Goal: Task Accomplishment & Management: Use online tool/utility

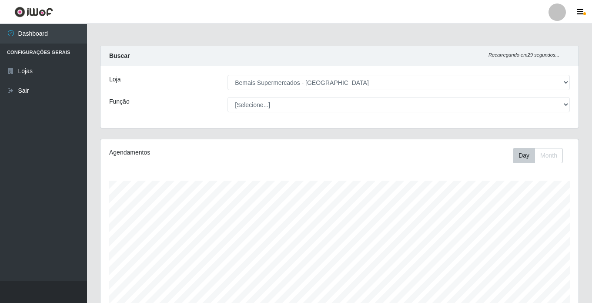
select select "250"
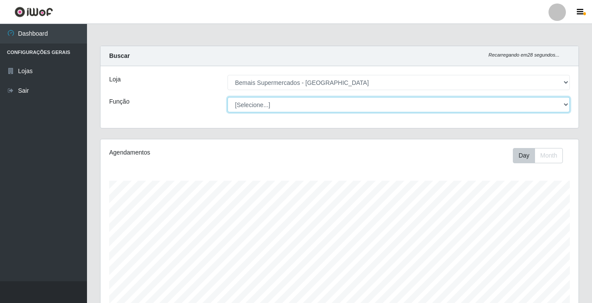
click at [264, 104] on select "[Selecione...] ASG ASG + ASG ++ Auxiliar de Estacionamento Auxiliar de Estacion…" at bounding box center [399, 104] width 342 height 15
click at [228, 97] on select "[Selecione...] ASG ASG + ASG ++ Auxiliar de Estacionamento Auxiliar de Estacion…" at bounding box center [399, 104] width 342 height 15
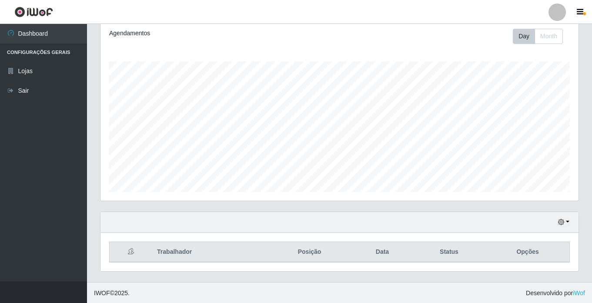
scroll to position [120, 0]
click at [565, 222] on button "button" at bounding box center [564, 221] width 12 height 10
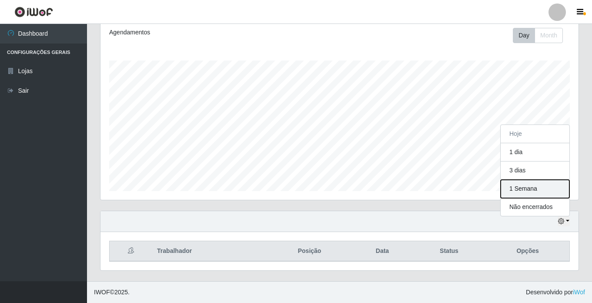
click at [535, 191] on button "1 Semana" at bounding box center [535, 189] width 69 height 18
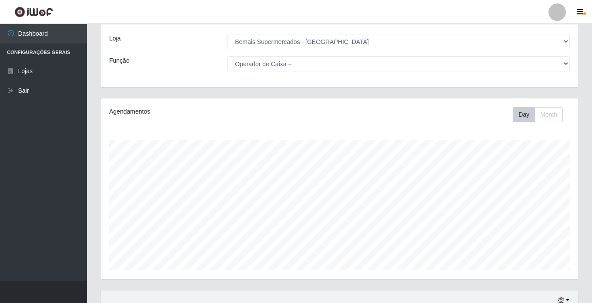
scroll to position [0, 0]
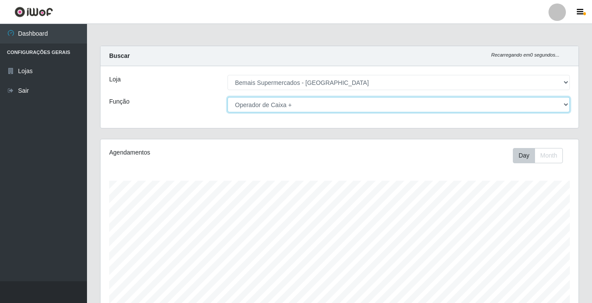
click at [325, 104] on select "[Selecione...] ASG ASG + ASG ++ Auxiliar de Estacionamento Auxiliar de Estacion…" at bounding box center [399, 104] width 342 height 15
click at [228, 97] on select "[Selecione...] ASG ASG + ASG ++ Auxiliar de Estacionamento Auxiliar de Estacion…" at bounding box center [399, 104] width 342 height 15
click at [284, 108] on select "[Selecione...] ASG ASG + ASG ++ Auxiliar de Estacionamento Auxiliar de Estacion…" at bounding box center [399, 104] width 342 height 15
click at [228, 97] on select "[Selecione...] ASG ASG + ASG ++ Auxiliar de Estacionamento Auxiliar de Estacion…" at bounding box center [399, 104] width 342 height 15
click at [285, 106] on select "[Selecione...] ASG ASG + ASG ++ Auxiliar de Estacionamento Auxiliar de Estacion…" at bounding box center [399, 104] width 342 height 15
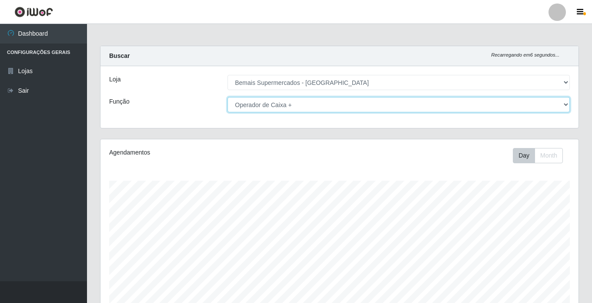
select select "[Selecione...]"
click at [228, 97] on select "[Selecione...] ASG ASG + ASG ++ Auxiliar de Estacionamento Auxiliar de Estacion…" at bounding box center [399, 104] width 342 height 15
